Goal: Answer question/provide support

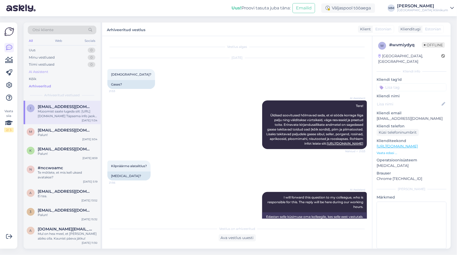
scroll to position [219, 0]
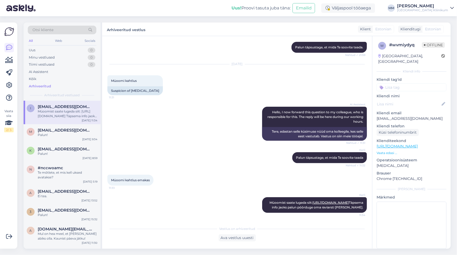
click at [48, 85] on div "Arhiveeritud" at bounding box center [40, 86] width 22 height 5
click at [31, 51] on div "Uus" at bounding box center [32, 50] width 7 height 5
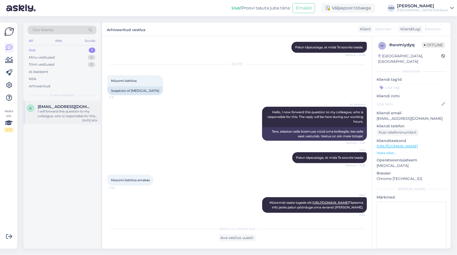
click at [54, 114] on div "I will forward this question to my colleague, who is responsible for this. The …" at bounding box center [68, 113] width 60 height 9
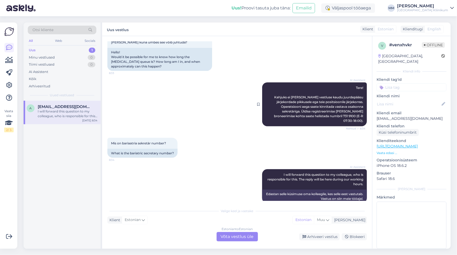
scroll to position [49, 0]
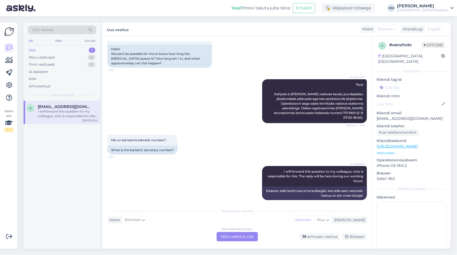
click at [244, 237] on div "Estonian to Estonian Võta vestlus üle" at bounding box center [237, 236] width 41 height 9
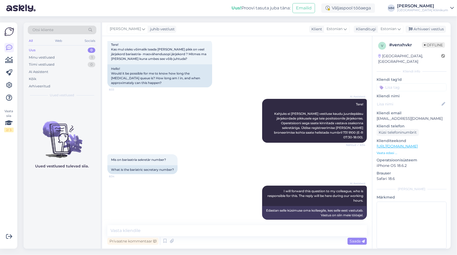
scroll to position [30, 0]
click at [126, 232] on textarea at bounding box center [237, 230] width 260 height 11
paste textarea "Sekretär [PERSON_NAME]: 731 8228 (E-R 08.00-16.00), e-post: [EMAIL_ADDRESS][DOM…"
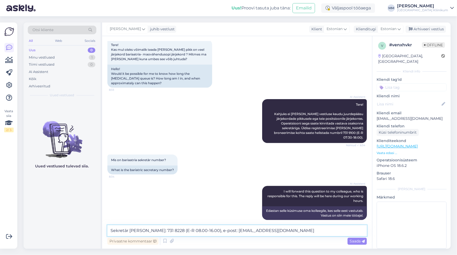
click at [110, 232] on textarea "Sekretär [PERSON_NAME]: 731 8228 (E-R 08.00-16.00), e-post: [EMAIL_ADDRESS][DOM…" at bounding box center [237, 230] width 260 height 11
paste textarea "Abdominaalkirurgia osakond"
click at [226, 230] on textarea "Abdominaalkirurgia osakonna Sekretär [PERSON_NAME]: 731 8228 (E-R 08.00-16.00),…" at bounding box center [237, 230] width 260 height 11
drag, startPoint x: 279, startPoint y: 231, endPoint x: 356, endPoint y: 229, distance: 77.0
click at [356, 229] on textarea "Abdominaalkirurgia osakonna Sekretäri number on 731 8228 (E-R 08.00-16.00), e-p…" at bounding box center [237, 230] width 260 height 11
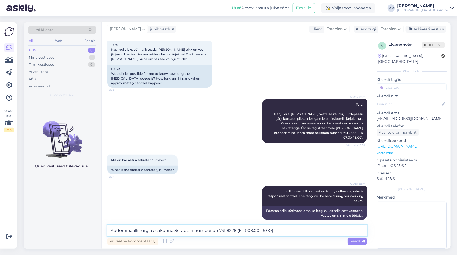
click at [111, 232] on textarea "Abdominaalkirurgia osakonna Sekretäri number on 731 8228 (E-R 08.00-16.00)" at bounding box center [237, 230] width 260 height 11
click at [140, 230] on textarea "[PERSON_NAME] Teile Abdominaalkirurgia osakonna Sekretäri number on 731 8228 (E…" at bounding box center [237, 230] width 260 height 11
click at [205, 231] on textarea "[PERSON_NAME] Teile abdominaalkirurgia osakonna Sekretäri number on 731 8228 (E…" at bounding box center [237, 230] width 260 height 11
click at [240, 230] on textarea "[PERSON_NAME] Teile abdominaalkirurgia osakonna sekretäri number on 731 8228 (E…" at bounding box center [237, 230] width 260 height 11
click at [249, 230] on textarea "[PERSON_NAME] Teile abdominaalkirurgia osakonna sekretäri numberi on 731 8228 (…" at bounding box center [237, 230] width 260 height 11
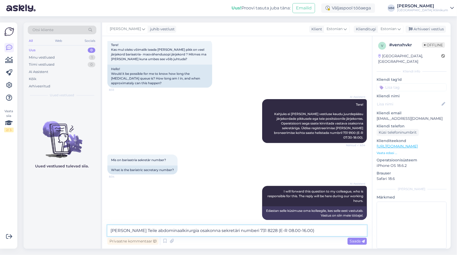
click at [308, 231] on textarea "[PERSON_NAME] Teile abdominaalkirurgia osakonna sekretäri numberi 731 8228 (E-R…" at bounding box center [237, 230] width 260 height 11
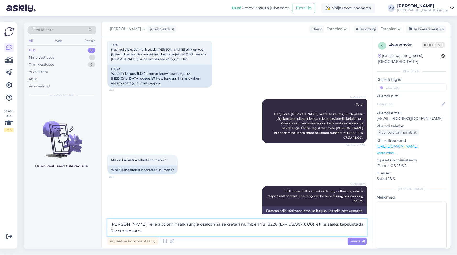
click at [238, 225] on textarea "[PERSON_NAME] Teile abdominaalkirurgia osakonna sekretäri numberi 731 8228 (E-R…" at bounding box center [237, 227] width 260 height 17
click at [139, 233] on textarea "[PERSON_NAME] Teile abdominaalkirurgia osakonna sekretäri numbri 731 8228 (E-R …" at bounding box center [237, 227] width 260 height 17
type textarea "[PERSON_NAME] Teile abdominaalkirurgia osakonna sekretäri numbri 731 8228 (E-R …"
click at [354, 242] on span "Saada" at bounding box center [357, 241] width 15 height 5
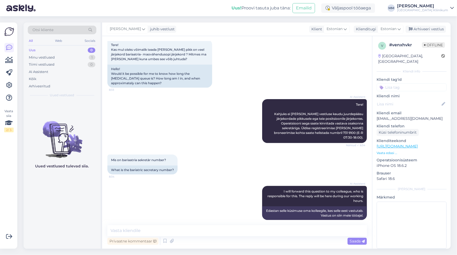
scroll to position [62, 0]
